Goal: Ask a question

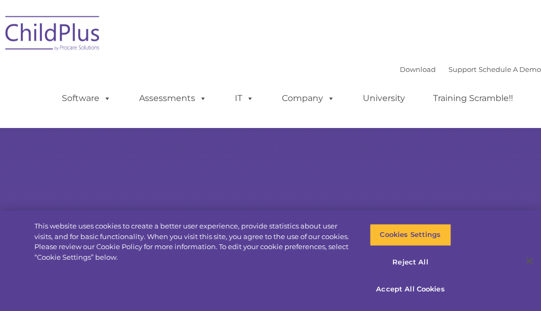
select select "MEDIUM"
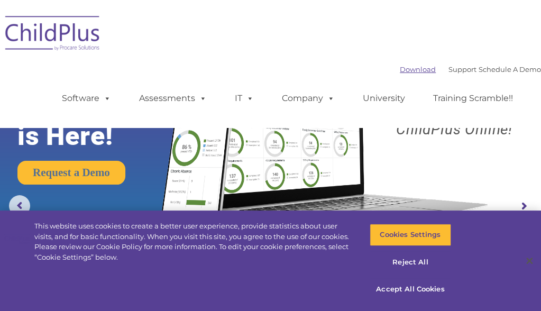
click at [400, 69] on link "Download" at bounding box center [418, 69] width 36 height 8
click at [448, 72] on link "Support" at bounding box center [462, 69] width 28 height 8
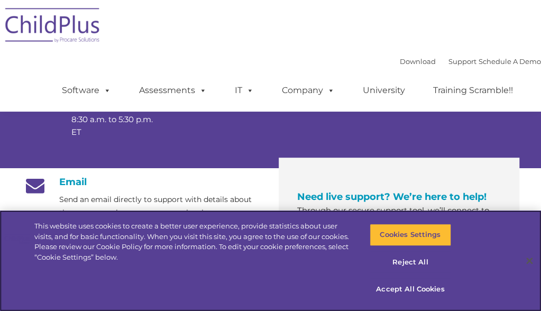
scroll to position [135, 0]
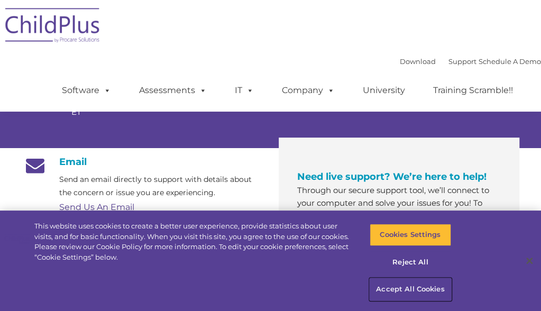
click at [418, 287] on button "Accept All Cookies" at bounding box center [410, 289] width 81 height 22
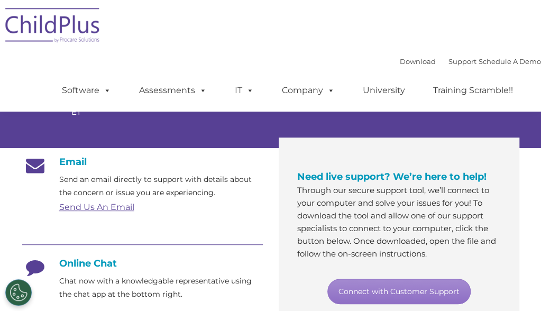
click at [104, 263] on h4 "Online Chat" at bounding box center [142, 263] width 241 height 12
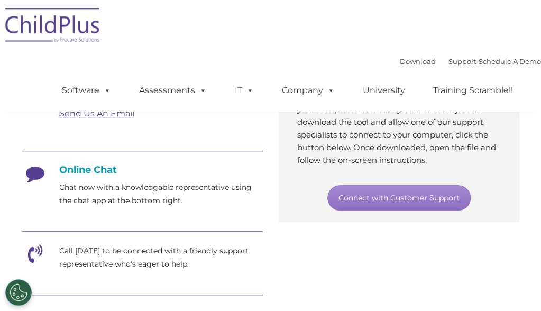
scroll to position [222, 0]
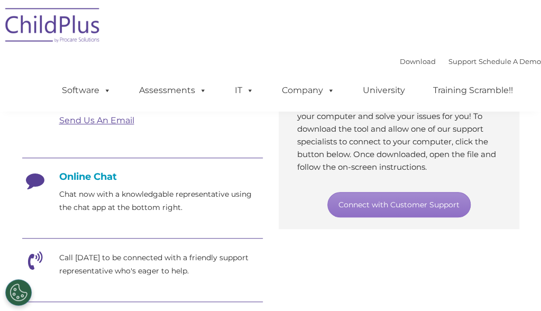
click at [34, 177] on icon at bounding box center [35, 184] width 26 height 26
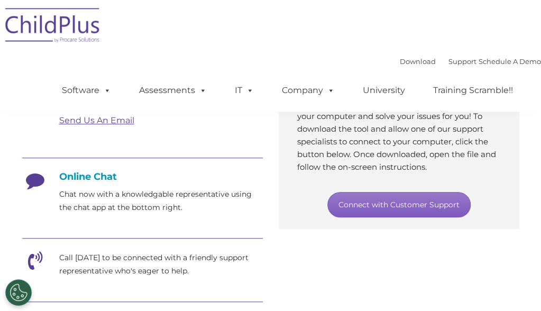
click at [432, 208] on link "Connect with Customer Support" at bounding box center [398, 204] width 143 height 25
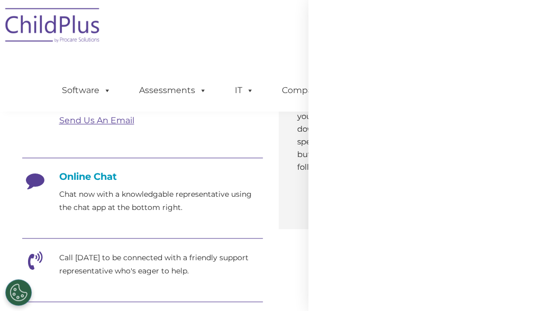
click at [533, 303] on div at bounding box center [533, 303] width 0 height 0
click at [483, 287] on div at bounding box center [424, 155] width 233 height 311
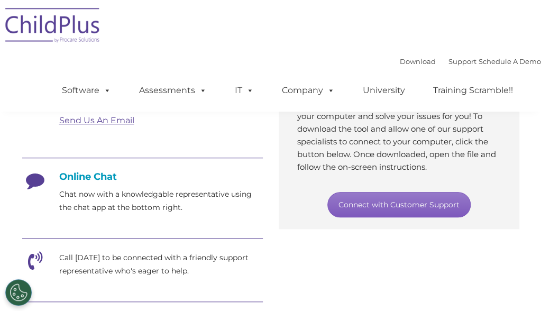
click at [411, 197] on link "Connect with Customer Support" at bounding box center [398, 204] width 143 height 25
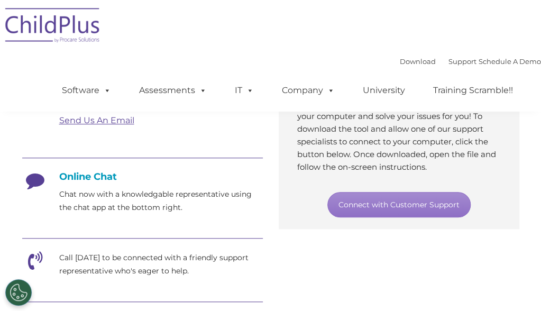
click at [533, 303] on div at bounding box center [533, 303] width 0 height 0
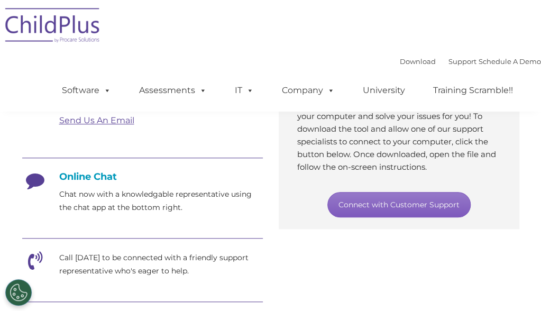
click at [394, 204] on link "Connect with Customer Support" at bounding box center [398, 204] width 143 height 25
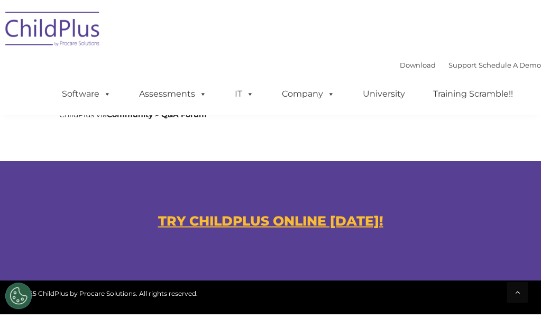
scroll to position [601, 0]
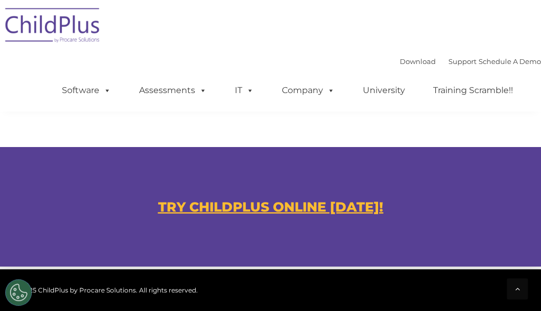
click at [343, 206] on u "TRY CHILDPLUS ONLINE TODAY!" at bounding box center [270, 206] width 225 height 16
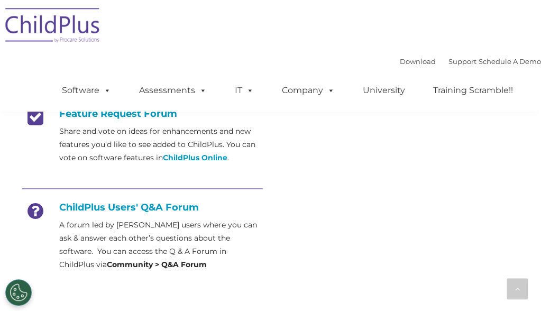
scroll to position [438, 0]
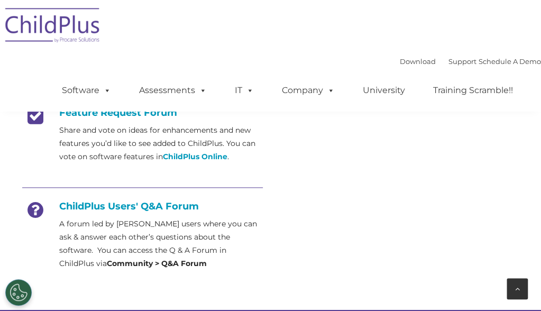
click at [518, 292] on icon at bounding box center [517, 288] width 5 height 7
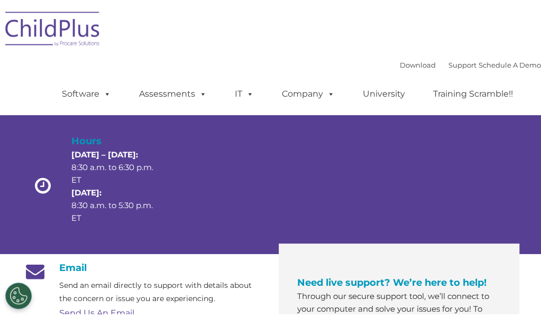
scroll to position [0, 0]
